Goal: Task Accomplishment & Management: Complete application form

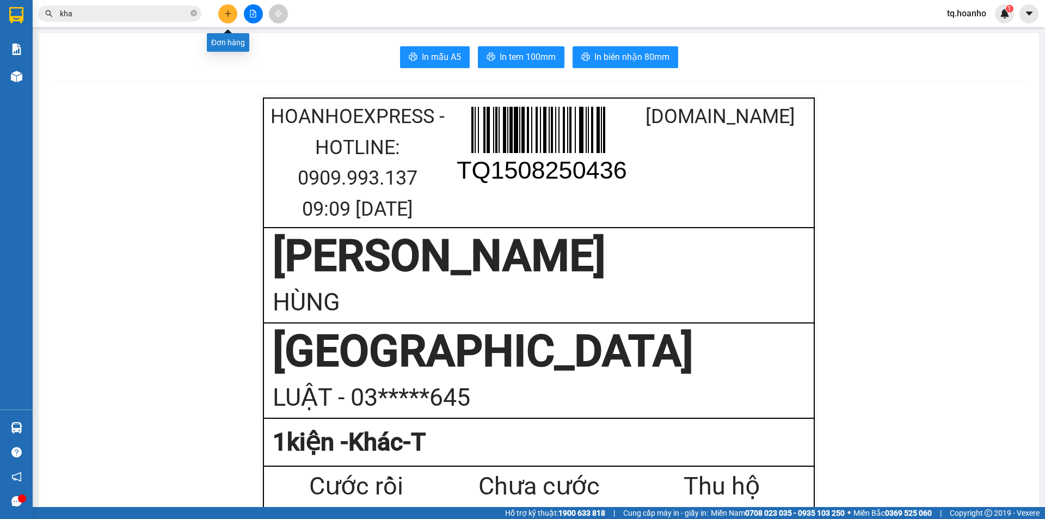
click at [236, 12] on button at bounding box center [227, 13] width 19 height 19
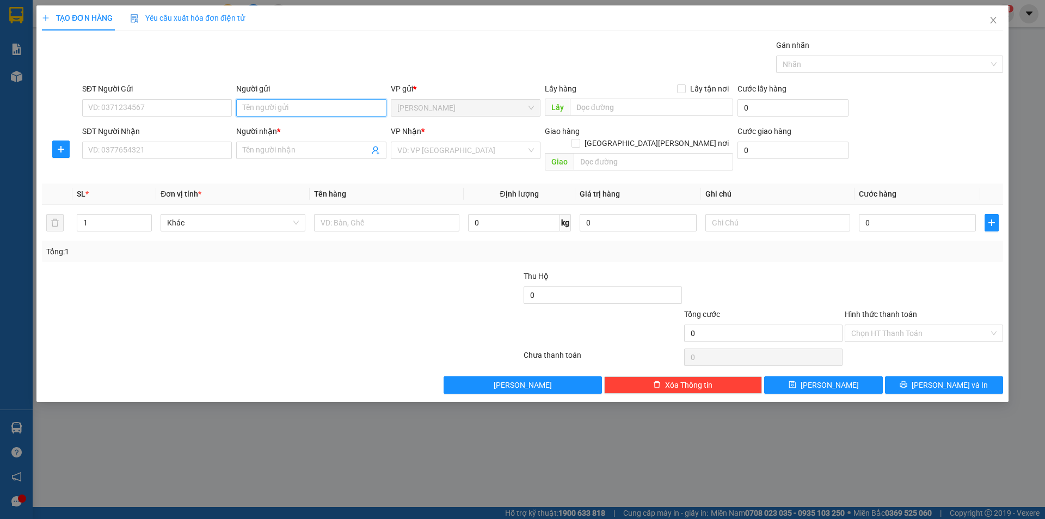
click at [293, 103] on input "Người gửi" at bounding box center [311, 107] width 150 height 17
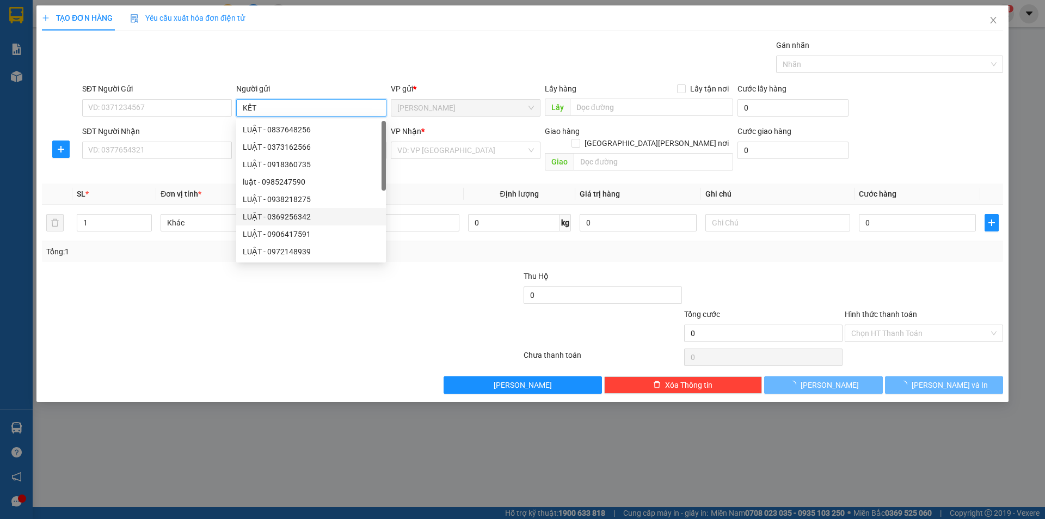
type input "KẾT"
drag, startPoint x: 158, startPoint y: 317, endPoint x: 255, endPoint y: 140, distance: 202.1
click at [162, 312] on div at bounding box center [201, 327] width 321 height 38
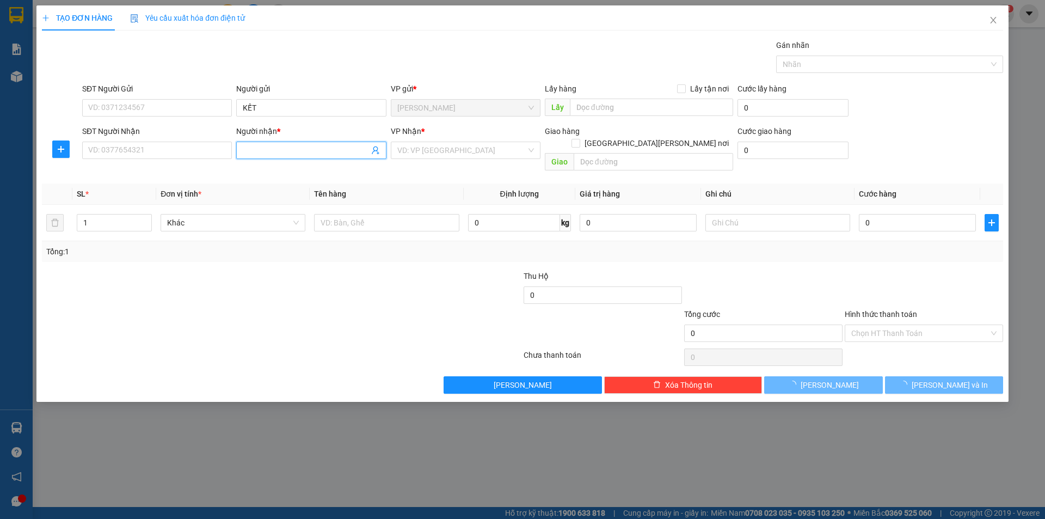
click at [261, 147] on input "Người nhận *" at bounding box center [306, 150] width 126 height 12
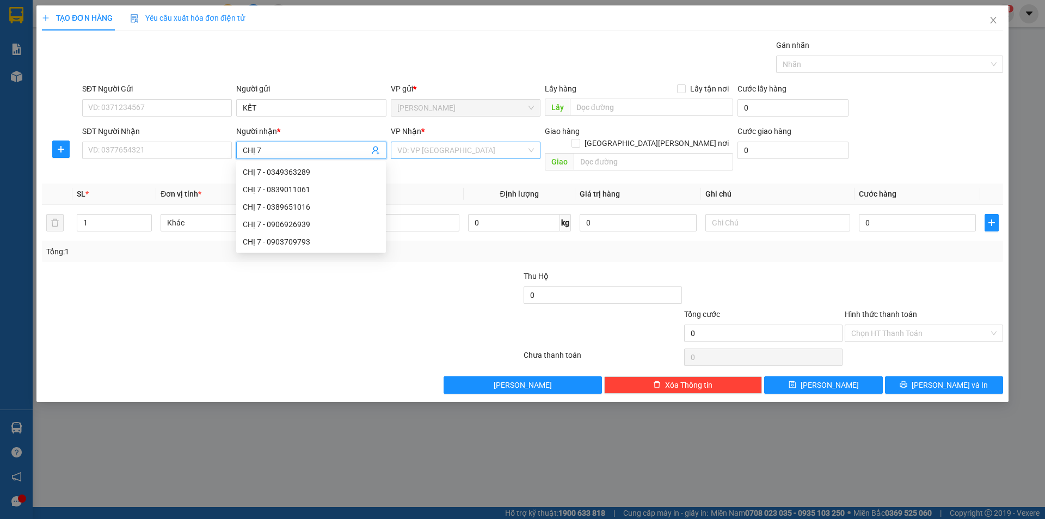
type input "CHỊ 7"
click at [442, 149] on input "search" at bounding box center [461, 150] width 129 height 16
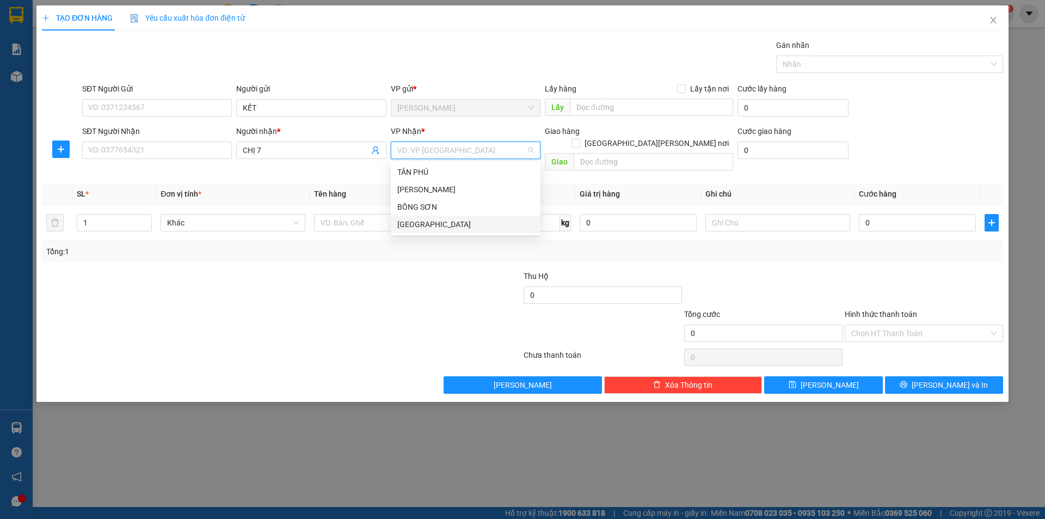
drag, startPoint x: 411, startPoint y: 223, endPoint x: 397, endPoint y: 220, distance: 15.1
click at [411, 223] on div "[GEOGRAPHIC_DATA]" at bounding box center [465, 224] width 137 height 12
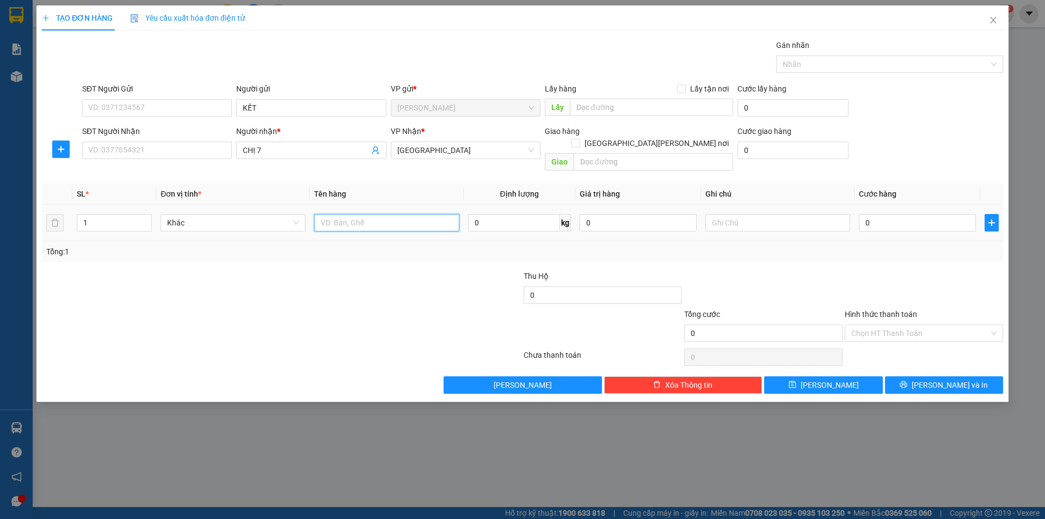
click at [362, 214] on input "text" at bounding box center [386, 222] width 145 height 17
type input "T"
click at [712, 215] on input "text" at bounding box center [777, 222] width 145 height 17
type input "R/40"
drag, startPoint x: 900, startPoint y: 314, endPoint x: 899, endPoint y: 328, distance: 13.6
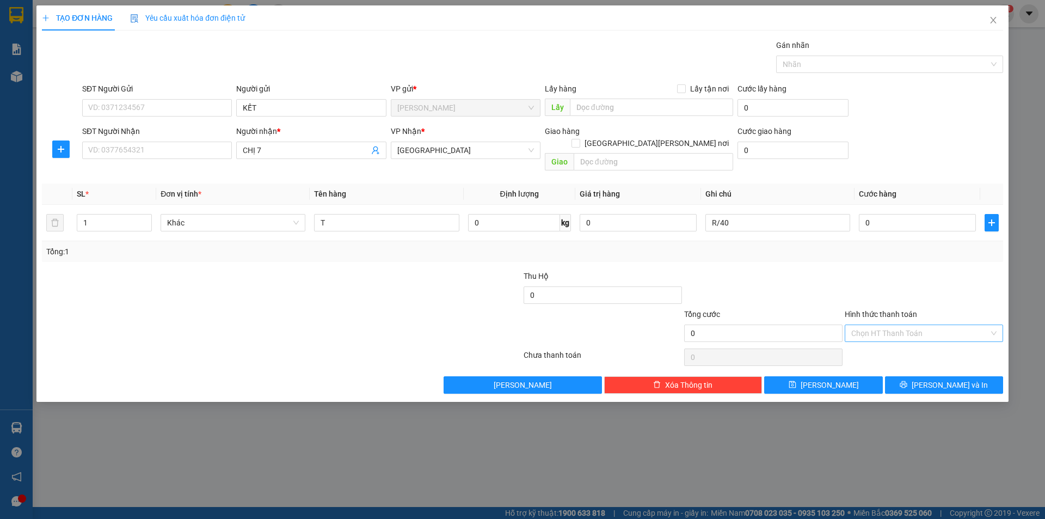
click at [899, 325] on input "Hình thức thanh toán" at bounding box center [920, 333] width 138 height 16
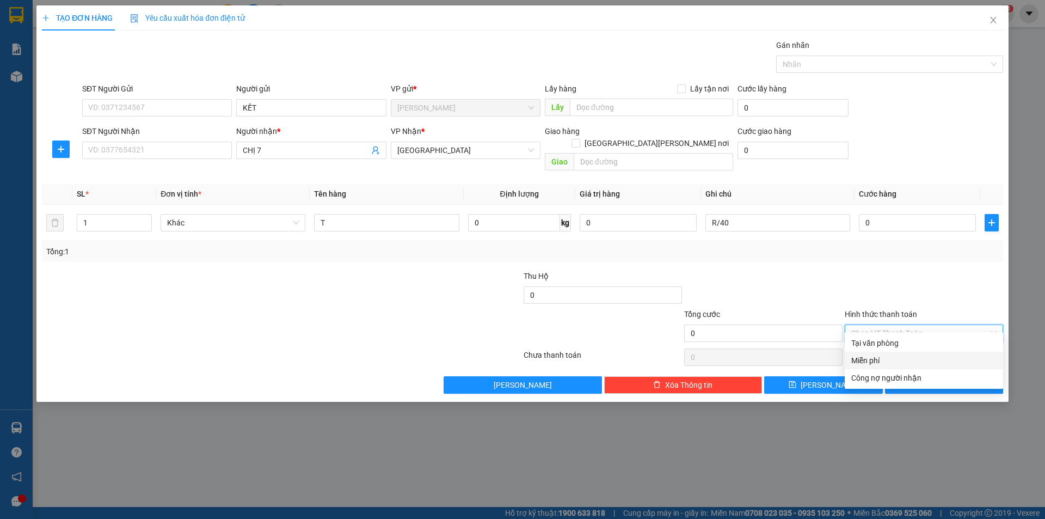
click at [888, 355] on div "Miễn phí" at bounding box center [923, 360] width 145 height 12
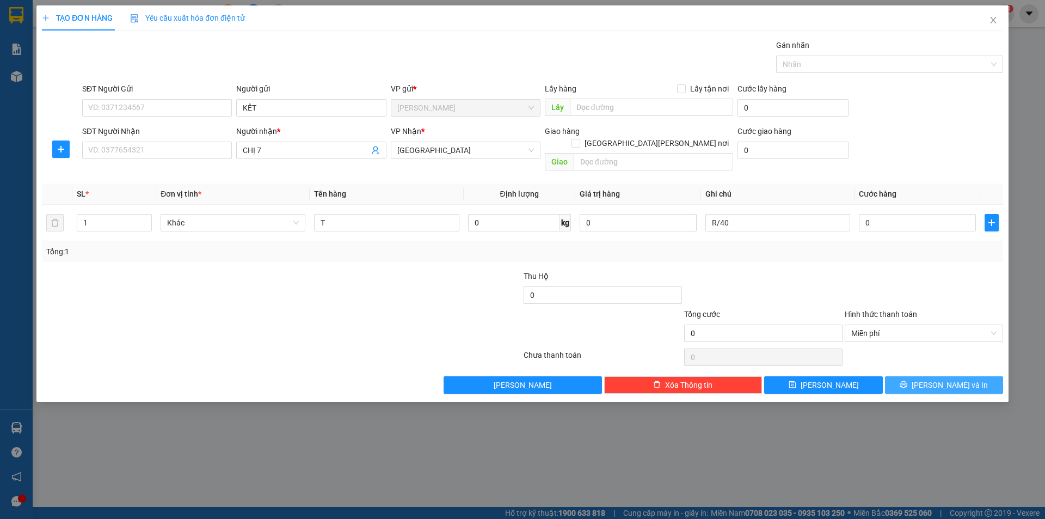
click at [899, 376] on button "[PERSON_NAME] và In" at bounding box center [944, 384] width 118 height 17
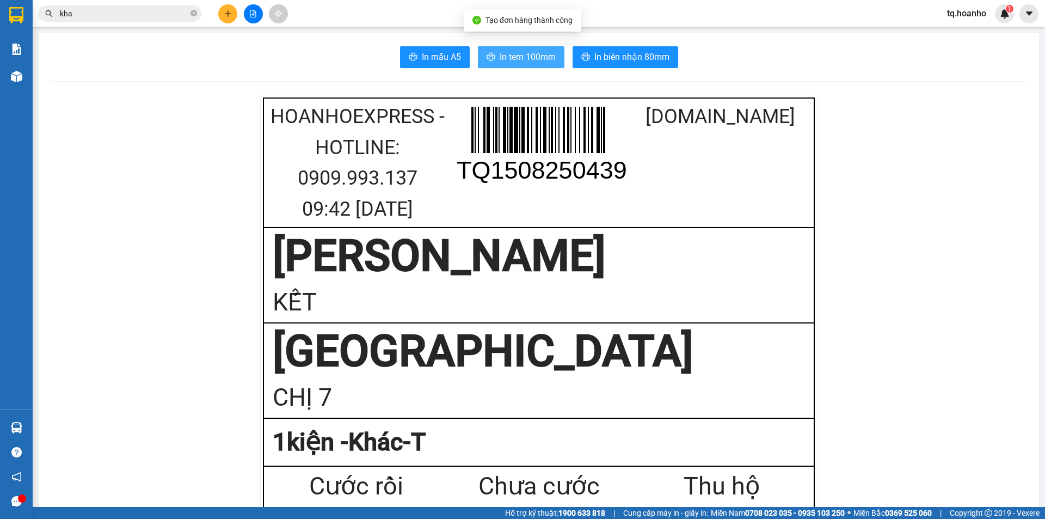
click at [538, 57] on span "In tem 100mm" at bounding box center [528, 57] width 56 height 14
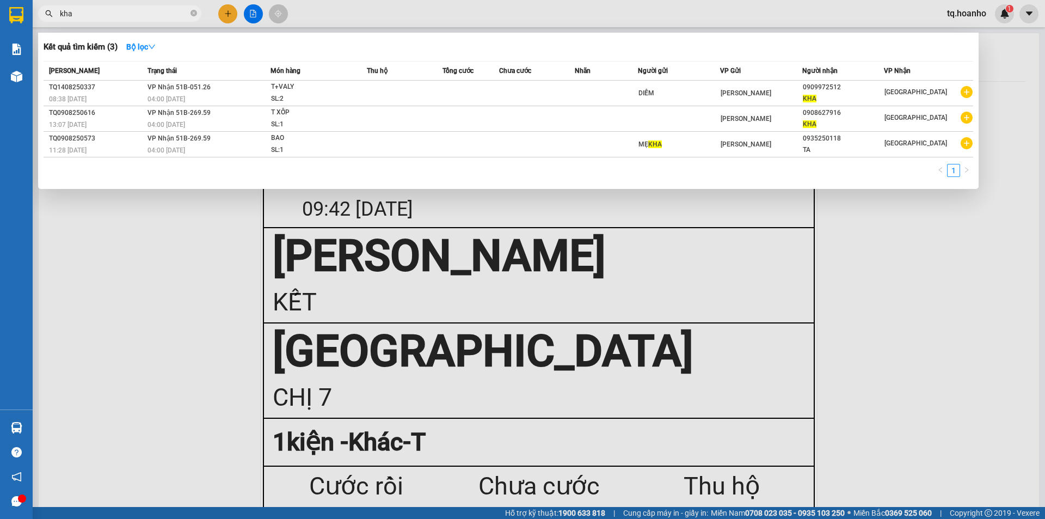
click at [145, 13] on input "kha" at bounding box center [124, 14] width 128 height 12
click at [196, 15] on icon "close-circle" at bounding box center [193, 13] width 7 height 7
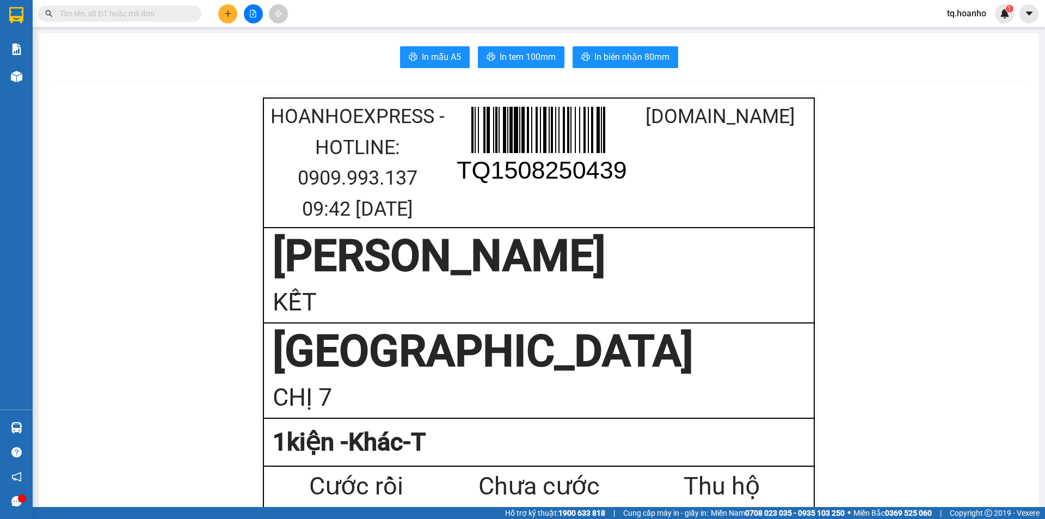
click at [174, 16] on input "text" at bounding box center [124, 14] width 128 height 12
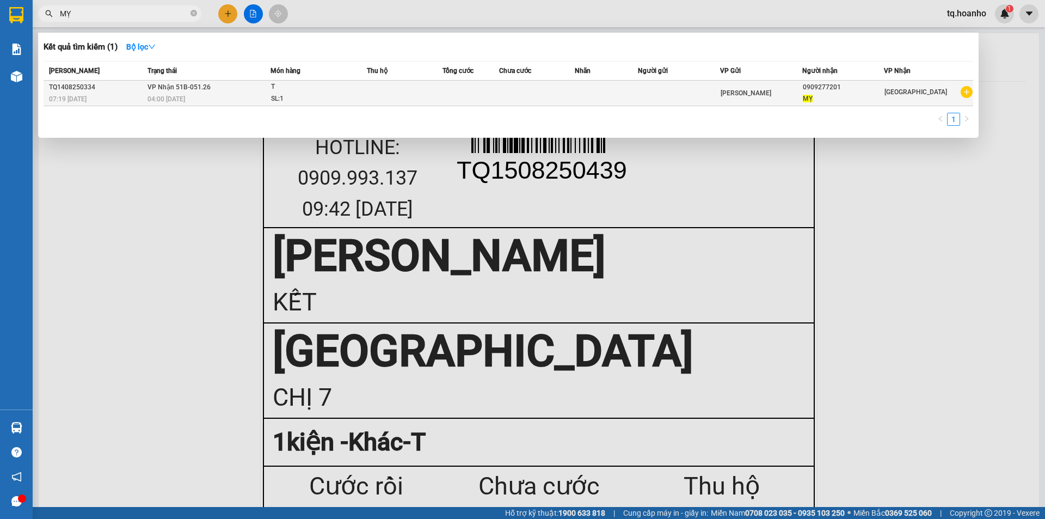
type input "MỴ"
click at [595, 91] on td at bounding box center [606, 94] width 63 height 26
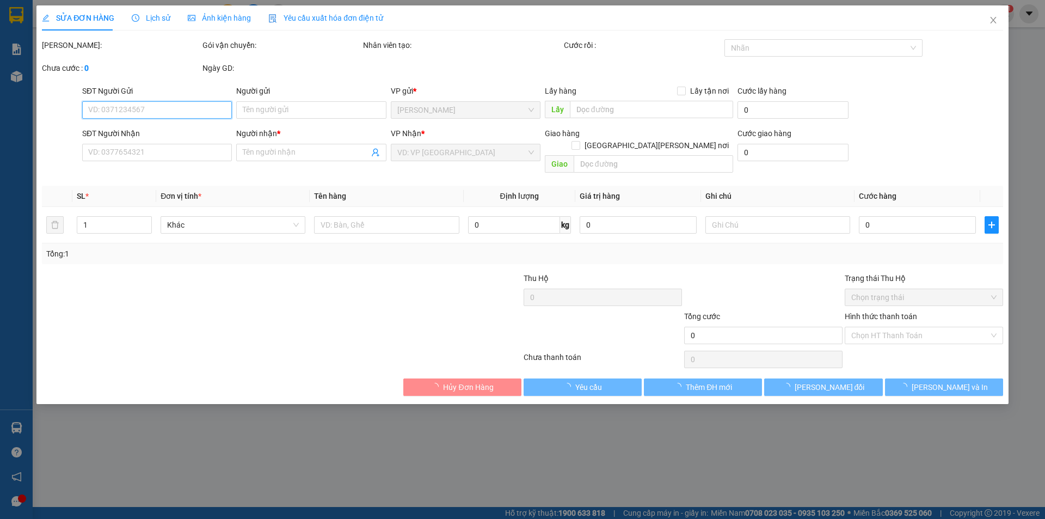
type input "0909277201"
type input "MỴ"
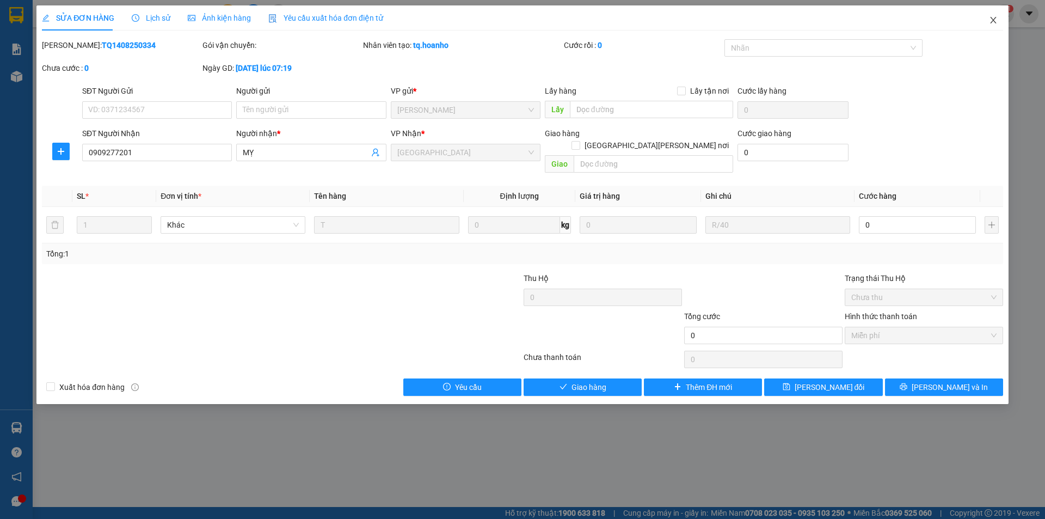
click at [997, 19] on icon "close" at bounding box center [993, 20] width 9 height 9
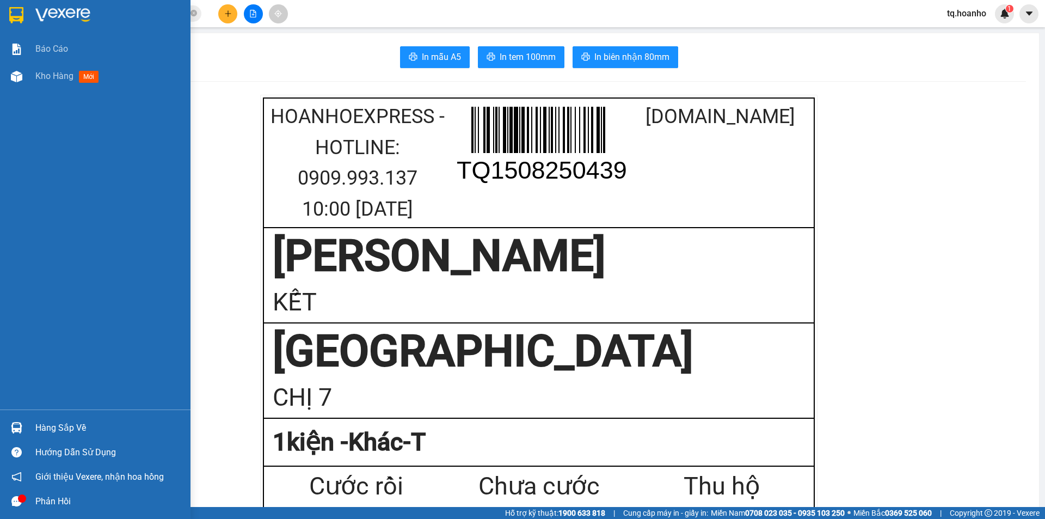
click at [36, 9] on img at bounding box center [62, 15] width 55 height 16
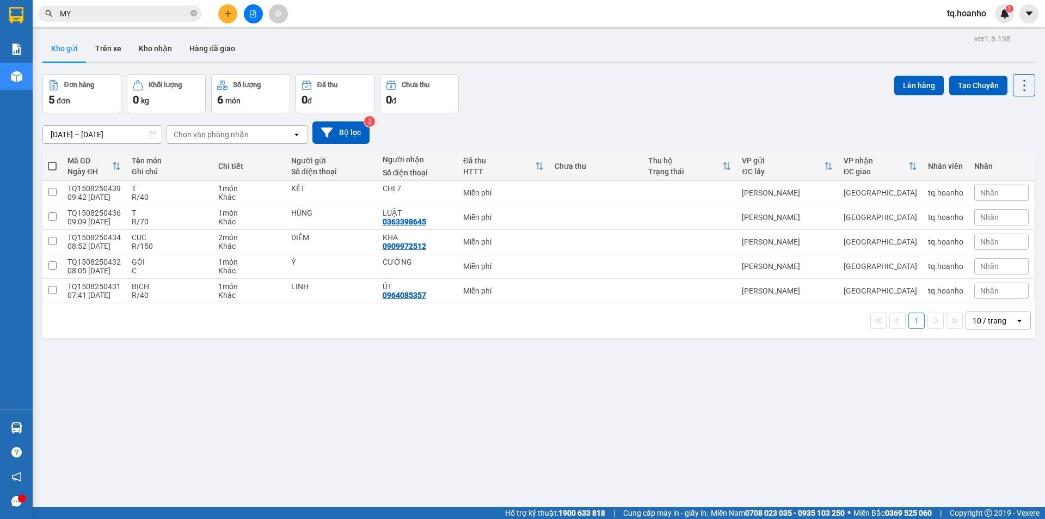
scroll to position [3, 0]
